Goal: Browse casually: Explore the website without a specific task or goal

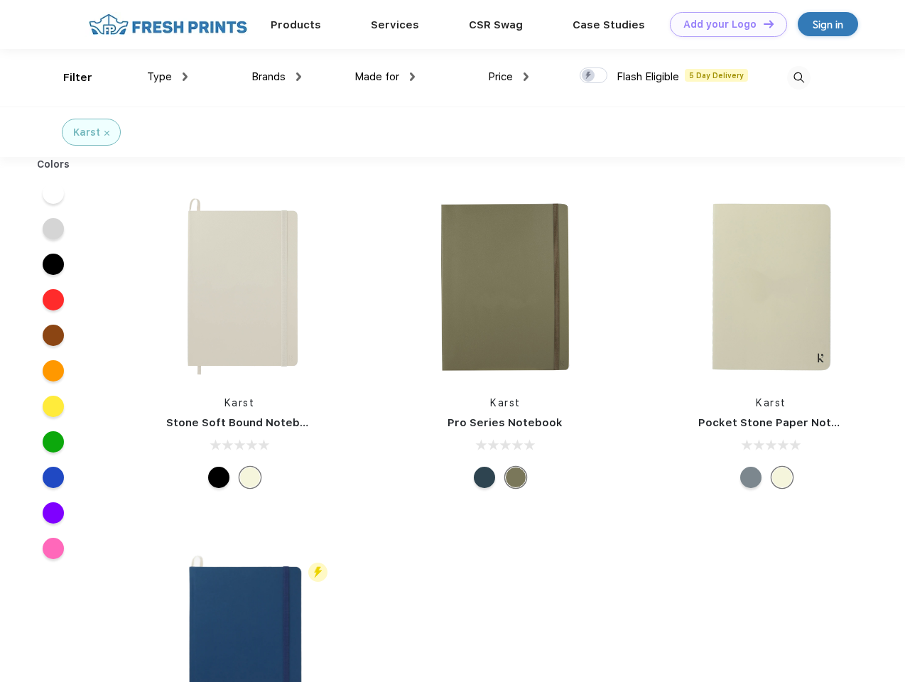
click at [723, 24] on link "Add your Logo Design Tool" at bounding box center [728, 24] width 117 height 25
click at [0, 0] on div "Design Tool" at bounding box center [0, 0] width 0 height 0
click at [762, 23] on link "Add your Logo Design Tool" at bounding box center [728, 24] width 117 height 25
click at [68, 77] on div "Filter" at bounding box center [77, 78] width 29 height 16
click at [168, 77] on span "Type" at bounding box center [159, 76] width 25 height 13
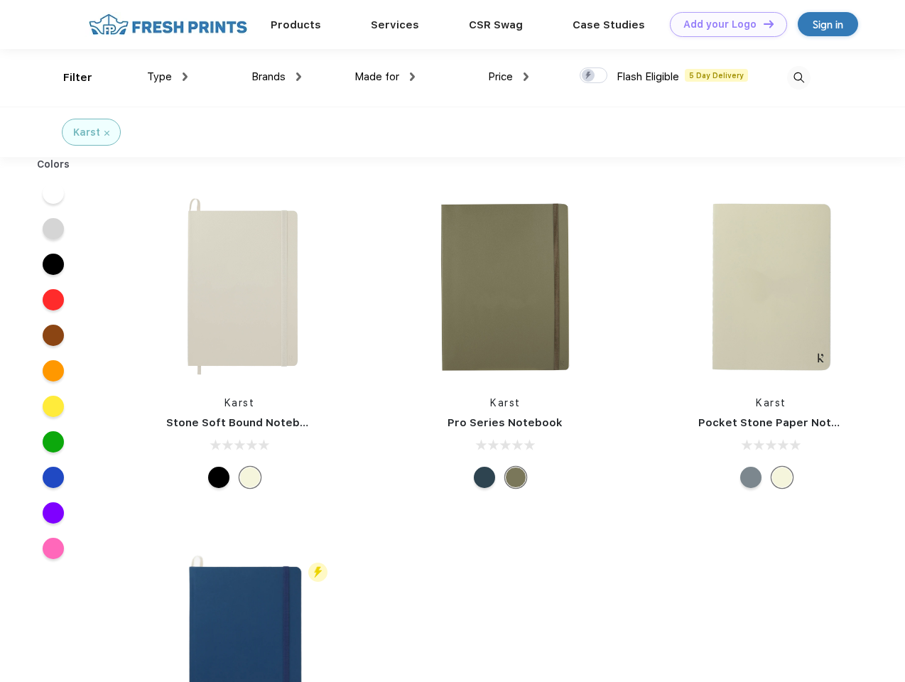
click at [276, 77] on span "Brands" at bounding box center [269, 76] width 34 height 13
click at [385, 77] on span "Made for" at bounding box center [377, 76] width 45 height 13
click at [509, 77] on span "Price" at bounding box center [500, 76] width 25 height 13
click at [594, 76] on div at bounding box center [594, 75] width 28 height 16
click at [589, 76] on input "checkbox" at bounding box center [584, 71] width 9 height 9
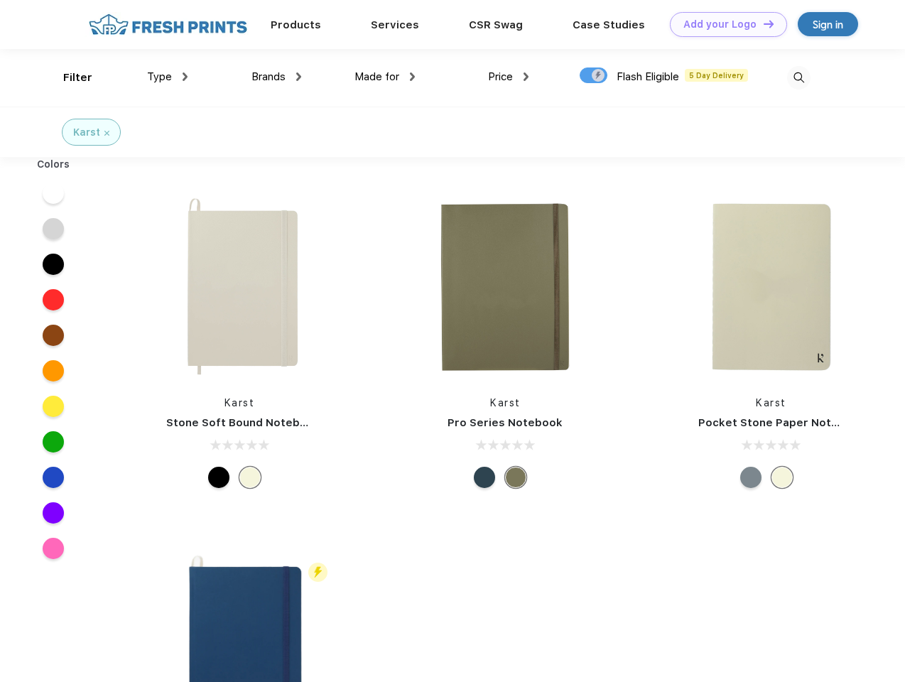
click at [799, 77] on img at bounding box center [798, 77] width 23 height 23
